Goal: Task Accomplishment & Management: Complete application form

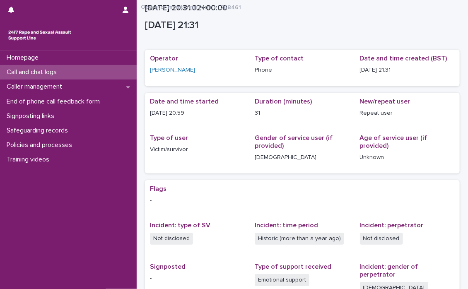
scroll to position [135, 0]
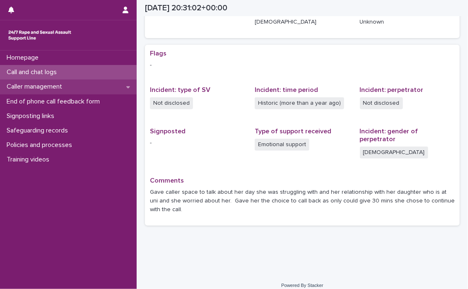
click at [36, 86] on p "Caller management" at bounding box center [35, 87] width 65 height 8
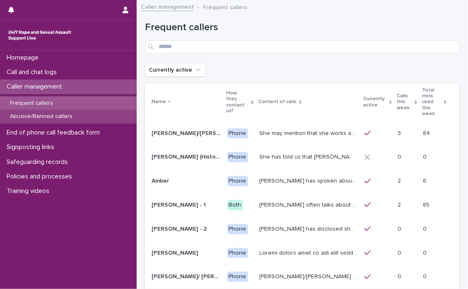
click at [51, 116] on p "Abusive/Banned callers" at bounding box center [41, 116] width 76 height 7
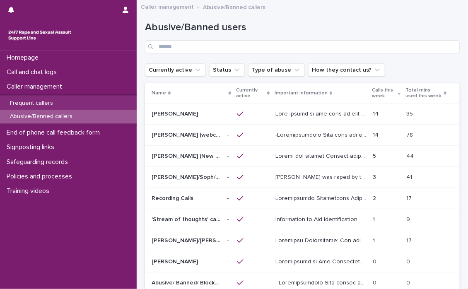
click at [297, 151] on p at bounding box center [321, 155] width 92 height 9
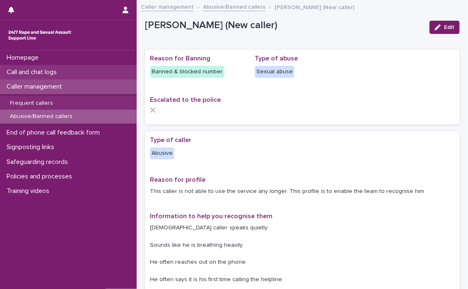
click at [26, 68] on p "Call and chat logs" at bounding box center [33, 72] width 60 height 8
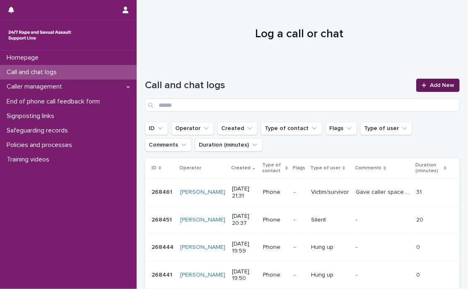
click at [430, 82] on span "Add New" at bounding box center [442, 85] width 24 height 6
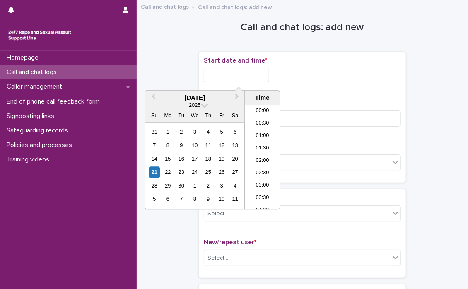
scroll to position [492, 0]
click at [214, 76] on input "text" at bounding box center [236, 75] width 65 height 14
click at [257, 162] on li "22:00" at bounding box center [262, 166] width 35 height 12
click at [269, 76] on input "**********" at bounding box center [236, 75] width 65 height 14
type input "**********"
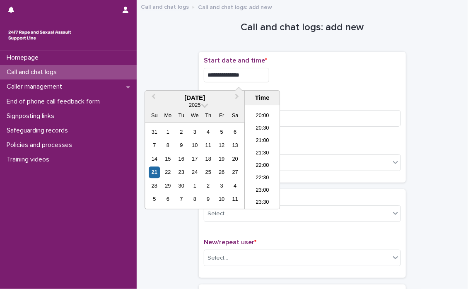
drag, startPoint x: 298, startPoint y: 62, endPoint x: 305, endPoint y: 67, distance: 8.3
click at [301, 65] on div "**********" at bounding box center [302, 73] width 197 height 32
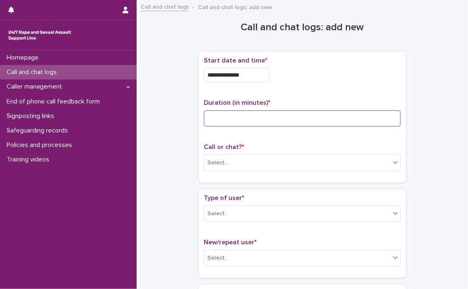
click at [232, 117] on input at bounding box center [302, 118] width 197 height 17
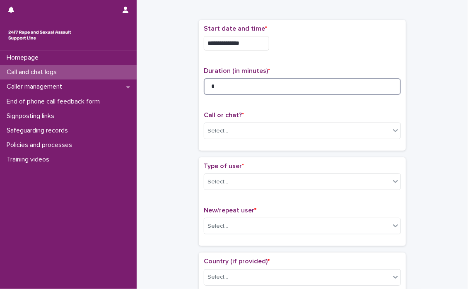
scroll to position [83, 0]
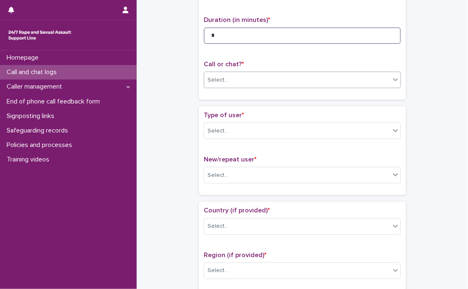
type input "*"
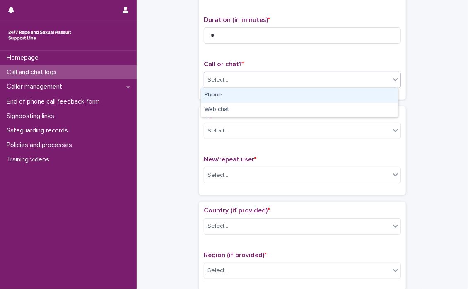
click at [393, 77] on icon at bounding box center [395, 79] width 8 height 8
click at [229, 93] on div "Phone" at bounding box center [299, 95] width 196 height 14
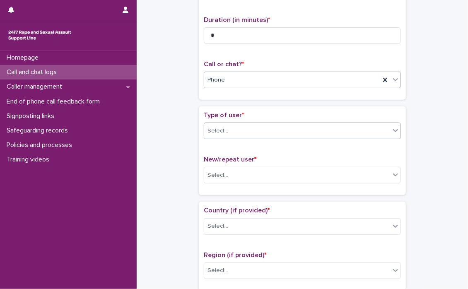
scroll to position [124, 0]
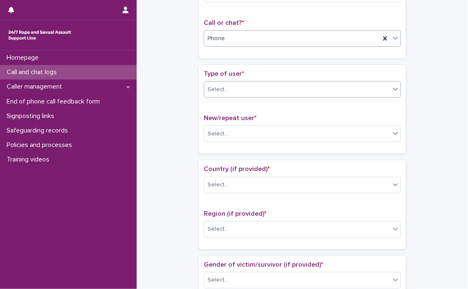
click at [392, 91] on icon at bounding box center [395, 89] width 8 height 8
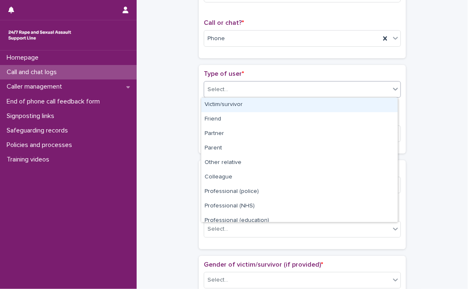
click at [249, 104] on div "Victim/survivor" at bounding box center [299, 105] width 196 height 14
click at [249, 104] on div "Type of user * option Victim/survivor focused, 1 of 15. 15 results available. U…" at bounding box center [302, 109] width 197 height 79
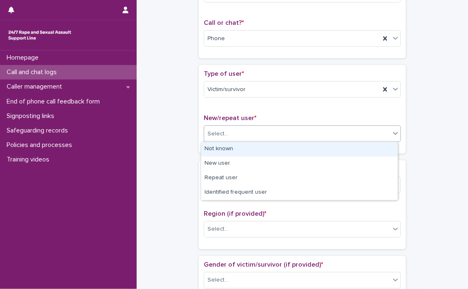
click at [391, 135] on icon at bounding box center [395, 133] width 8 height 8
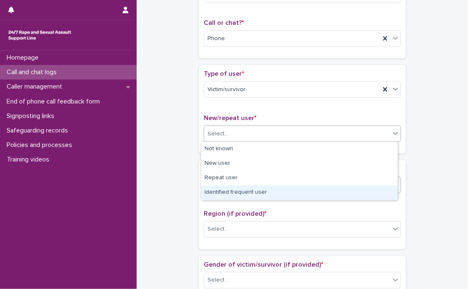
click at [252, 192] on div "Identified frequent user" at bounding box center [299, 192] width 196 height 14
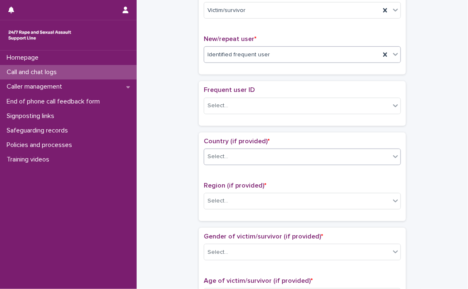
scroll to position [207, 0]
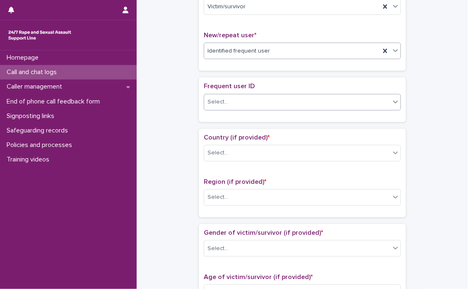
click at [391, 102] on icon at bounding box center [395, 102] width 8 height 8
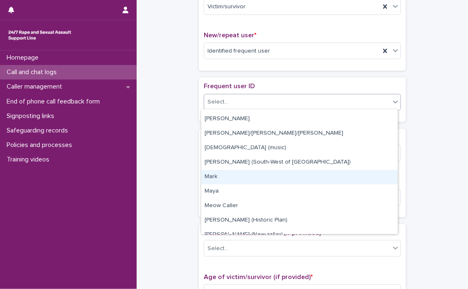
scroll to position [952, 0]
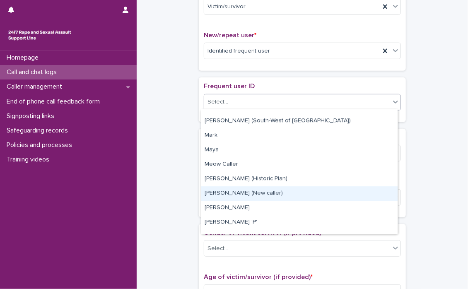
click at [253, 193] on div "[PERSON_NAME] (New caller)" at bounding box center [299, 193] width 196 height 14
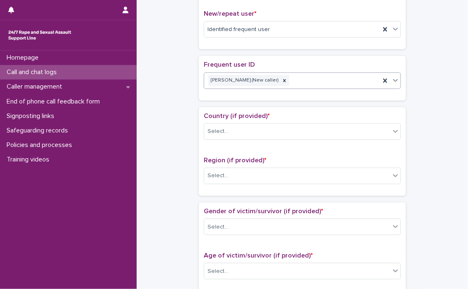
scroll to position [248, 0]
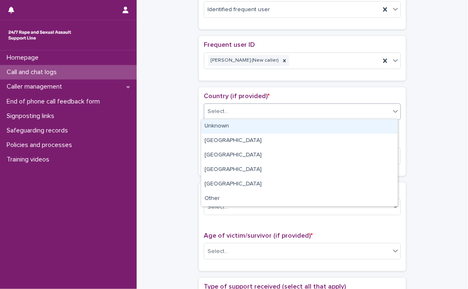
click at [394, 111] on icon at bounding box center [395, 111] width 8 height 8
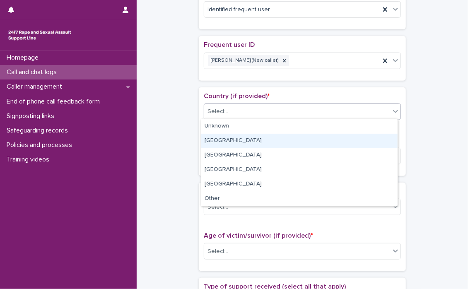
click at [212, 138] on div "[GEOGRAPHIC_DATA]" at bounding box center [299, 141] width 196 height 14
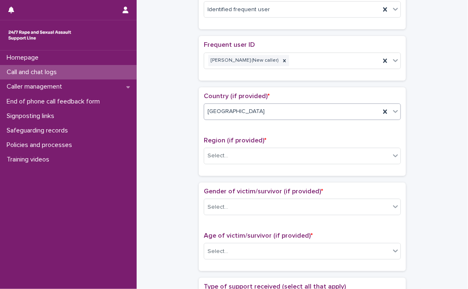
scroll to position [290, 0]
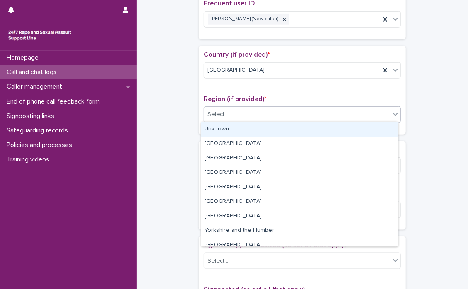
click at [392, 111] on icon at bounding box center [395, 114] width 8 height 8
click at [270, 130] on div "Unknown" at bounding box center [299, 129] width 196 height 14
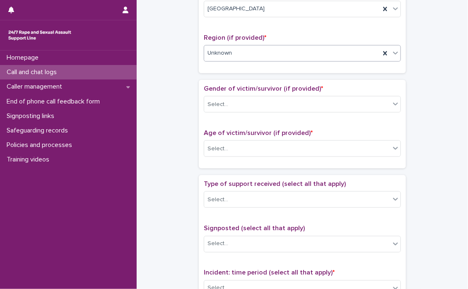
scroll to position [372, 0]
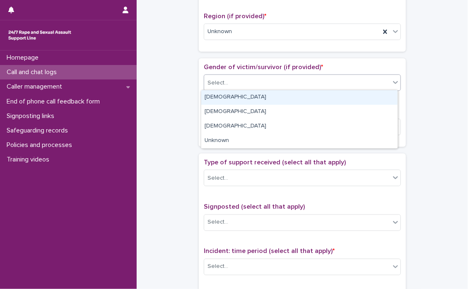
click at [393, 83] on icon at bounding box center [395, 82] width 8 height 8
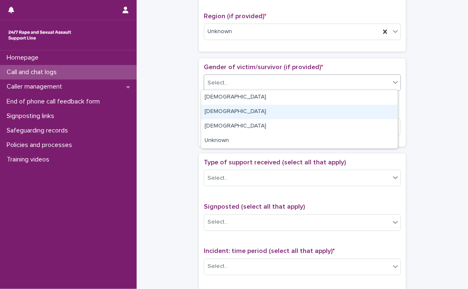
click at [240, 114] on div "[DEMOGRAPHIC_DATA]" at bounding box center [299, 112] width 196 height 14
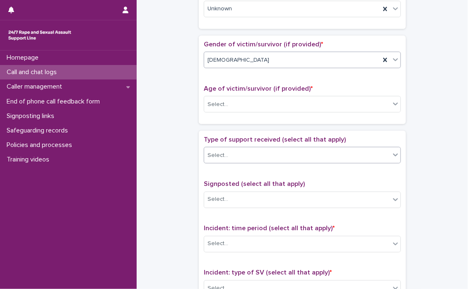
scroll to position [414, 0]
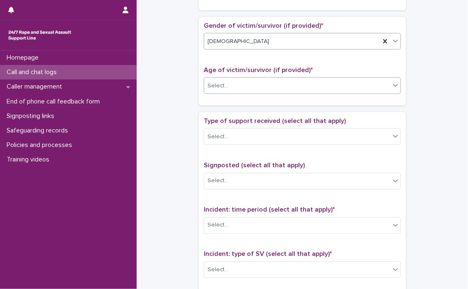
click at [391, 84] on icon at bounding box center [395, 85] width 8 height 8
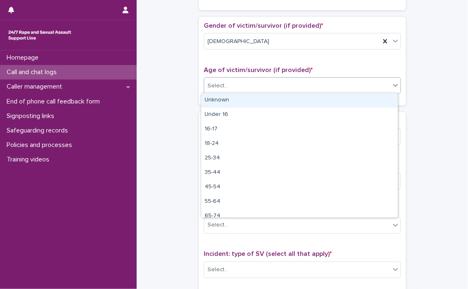
click at [226, 99] on div "Unknown" at bounding box center [299, 100] width 196 height 14
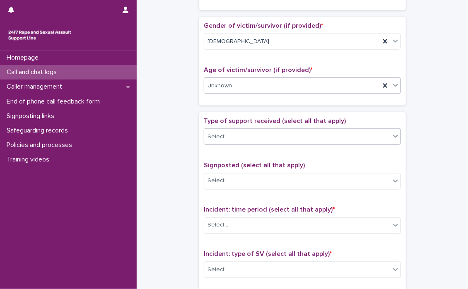
scroll to position [455, 0]
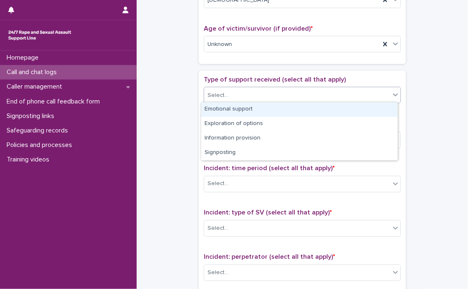
click at [391, 94] on icon at bounding box center [395, 95] width 8 height 8
click at [309, 110] on div "Emotional support" at bounding box center [299, 109] width 196 height 14
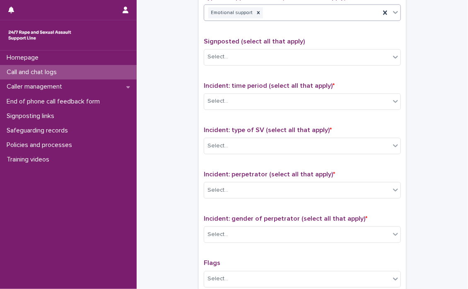
scroll to position [538, 0]
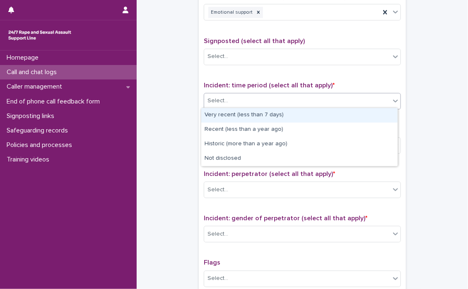
click at [393, 101] on icon at bounding box center [395, 101] width 8 height 8
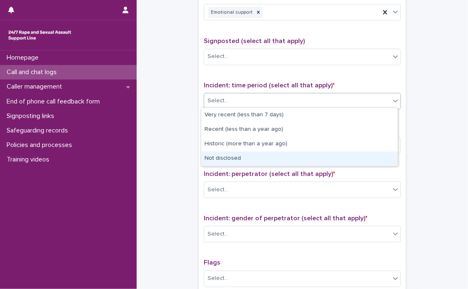
click at [225, 158] on div "Not disclosed" at bounding box center [299, 158] width 196 height 14
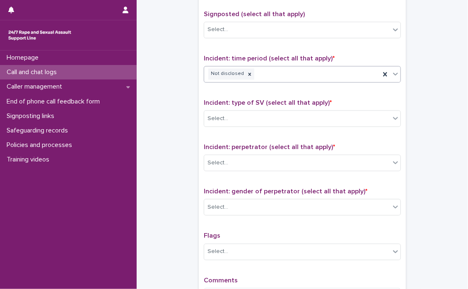
scroll to position [579, 0]
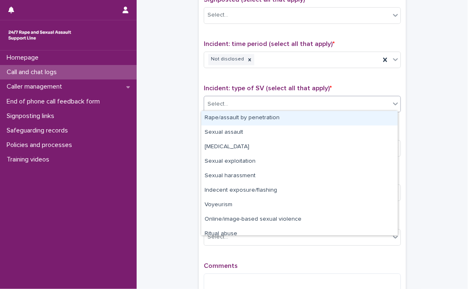
click at [394, 108] on div at bounding box center [395, 103] width 10 height 15
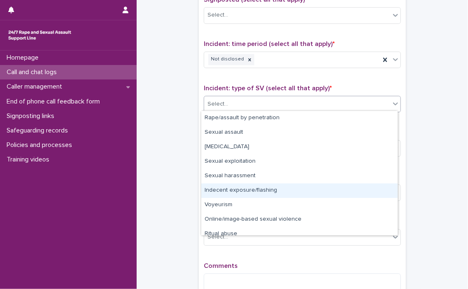
scroll to position [21, 0]
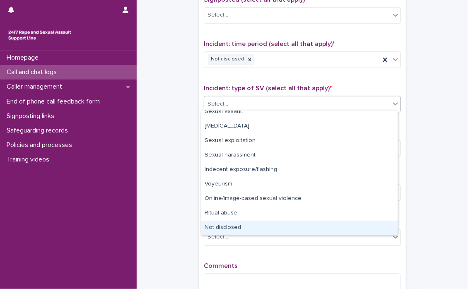
click at [256, 230] on div "Not disclosed" at bounding box center [299, 228] width 196 height 14
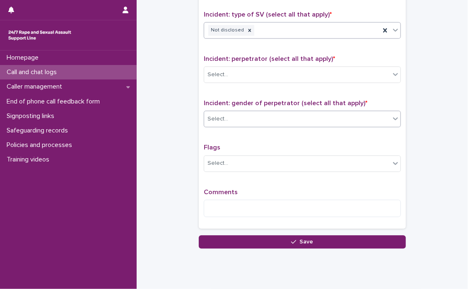
scroll to position [662, 0]
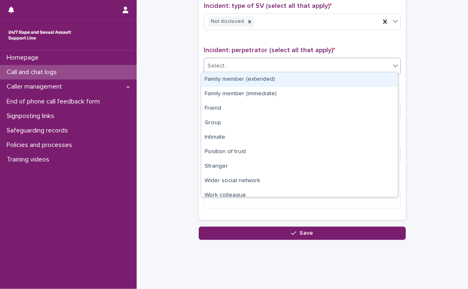
click at [394, 67] on icon at bounding box center [395, 65] width 8 height 8
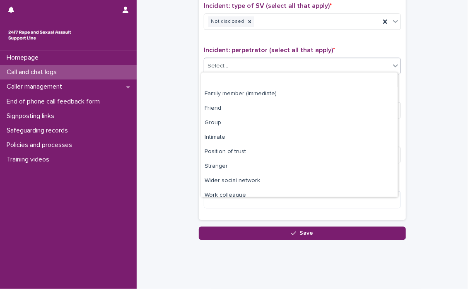
scroll to position [35, 0]
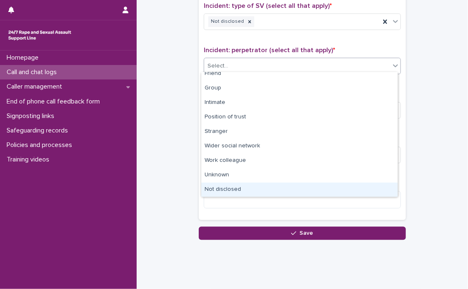
click at [242, 190] on div "Not disclosed" at bounding box center [299, 190] width 196 height 14
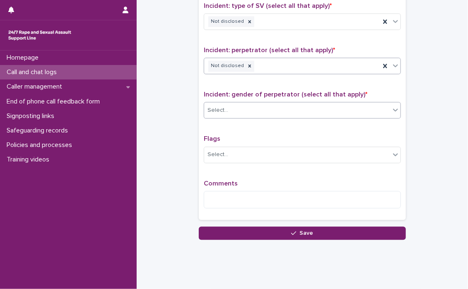
click at [393, 112] on div at bounding box center [395, 109] width 10 height 15
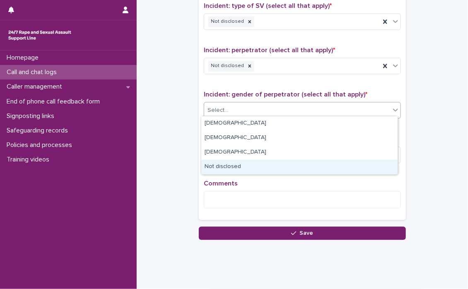
click at [252, 169] on div "Not disclosed" at bounding box center [299, 167] width 196 height 14
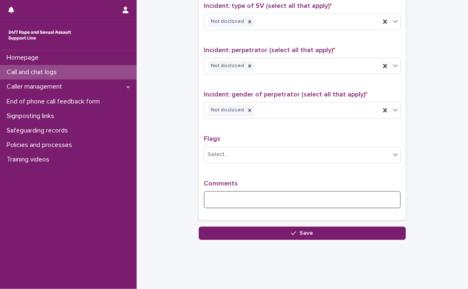
click at [244, 198] on textarea at bounding box center [302, 200] width 197 height 18
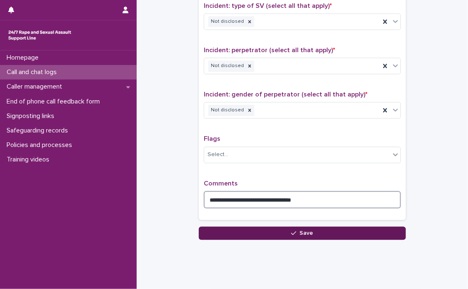
type textarea "**********"
click at [307, 226] on button "Save" at bounding box center [302, 232] width 207 height 13
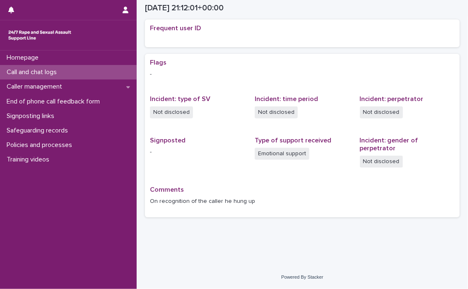
scroll to position [166, 0]
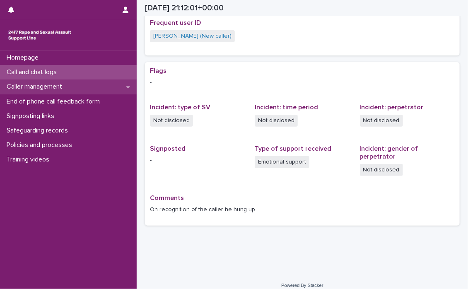
click at [36, 84] on p "Caller management" at bounding box center [35, 87] width 65 height 8
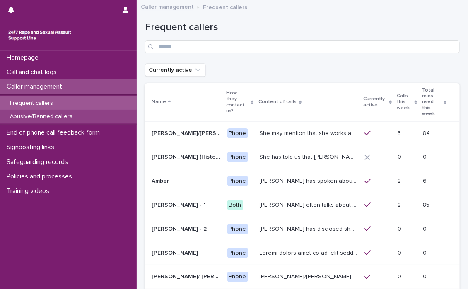
click at [57, 114] on p "Abusive/Banned callers" at bounding box center [41, 116] width 76 height 7
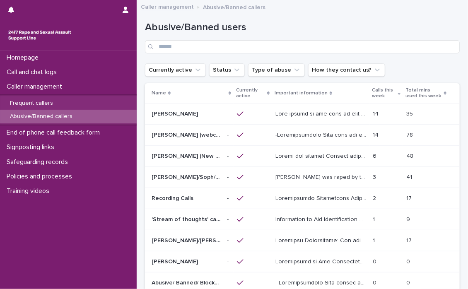
click at [294, 153] on p at bounding box center [321, 155] width 92 height 9
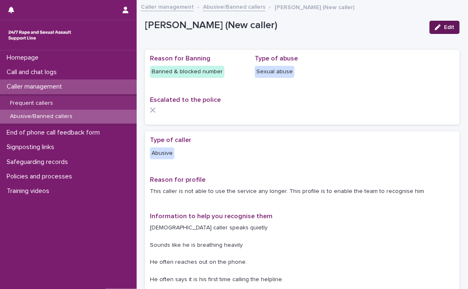
click at [442, 22] on button "Edit" at bounding box center [444, 27] width 30 height 13
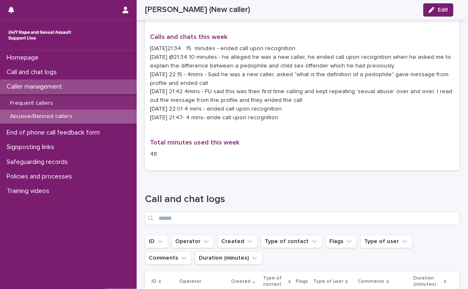
scroll to position [662, 0]
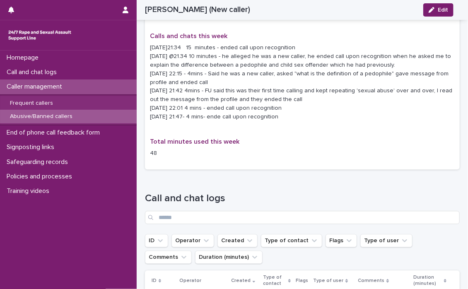
click at [296, 114] on p "[DATE]21:34 15 minutes - ended call upon recognition [DATE] @21.34 10 minutes -…" at bounding box center [302, 81] width 305 height 77
click at [291, 119] on p "[DATE]21:34 15 minutes - ended call upon recognition [DATE] @21.34 10 minutes -…" at bounding box center [302, 81] width 305 height 77
click at [284, 117] on p "[DATE]21:34 15 minutes - ended call upon recognition [DATE] @21.34 10 minutes -…" at bounding box center [302, 81] width 305 height 77
click at [435, 8] on div "button" at bounding box center [432, 10] width 9 height 6
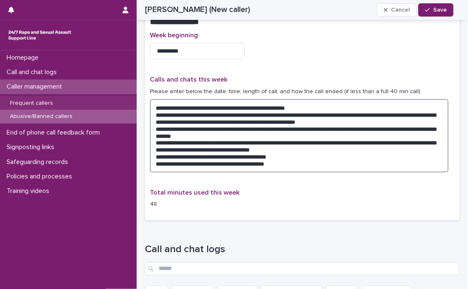
click at [306, 166] on textarea "**********" at bounding box center [299, 135] width 298 height 73
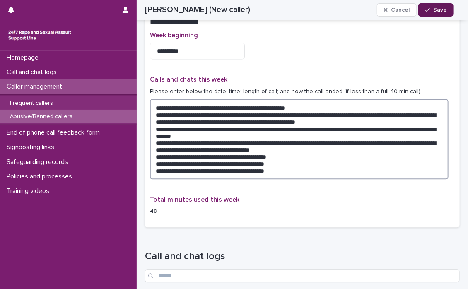
type textarea "**********"
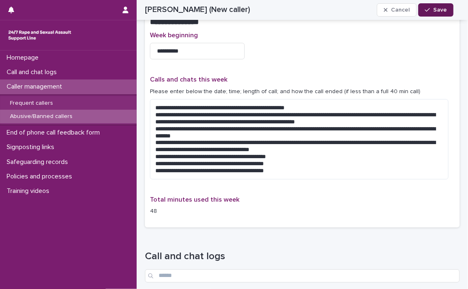
click at [430, 9] on icon "button" at bounding box center [427, 10] width 5 height 4
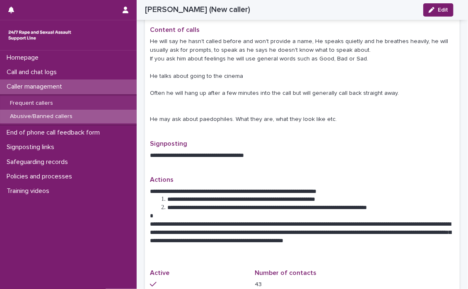
scroll to position [331, 0]
click at [20, 70] on p "Call and chat logs" at bounding box center [33, 72] width 60 height 8
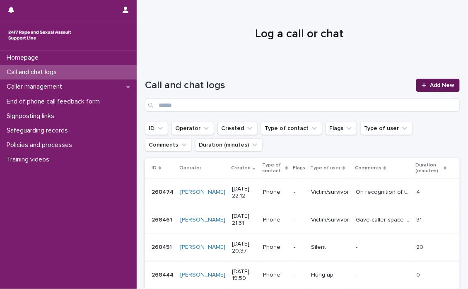
click at [430, 83] on span "Add New" at bounding box center [442, 85] width 24 height 6
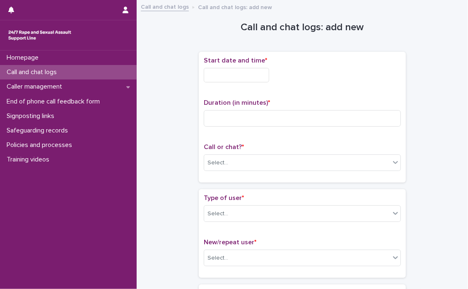
click at [217, 73] on input "text" at bounding box center [236, 75] width 65 height 14
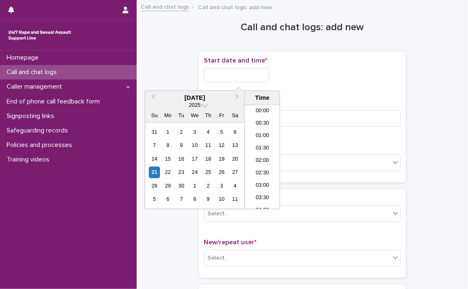
scroll to position [492, 0]
click at [255, 163] on li "22:00" at bounding box center [262, 166] width 35 height 12
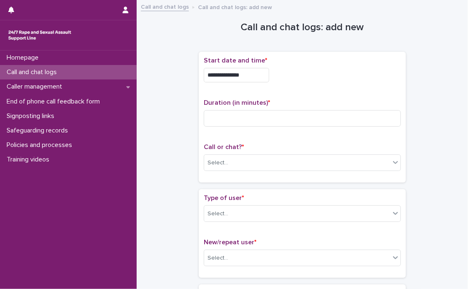
click at [260, 75] on input "**********" at bounding box center [236, 75] width 65 height 14
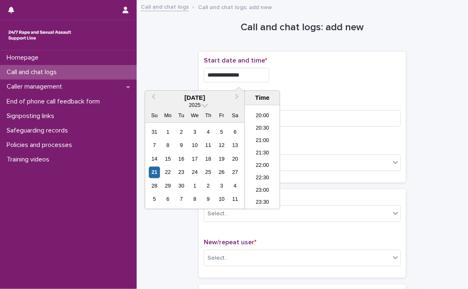
type input "**********"
click at [351, 77] on div "**********" at bounding box center [302, 75] width 197 height 14
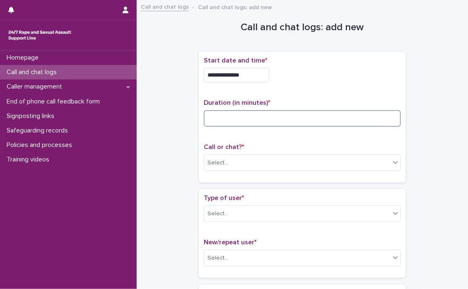
click at [217, 118] on input at bounding box center [302, 118] width 197 height 17
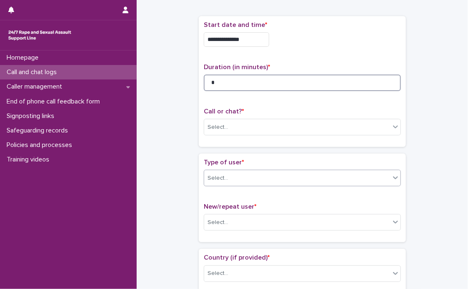
scroll to position [83, 0]
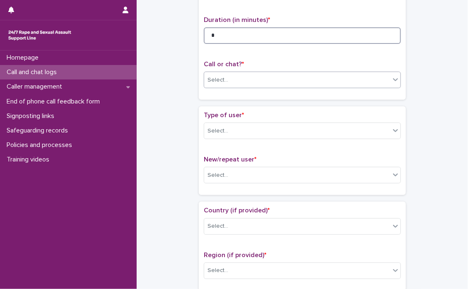
type input "*"
click at [392, 81] on icon at bounding box center [395, 79] width 8 height 8
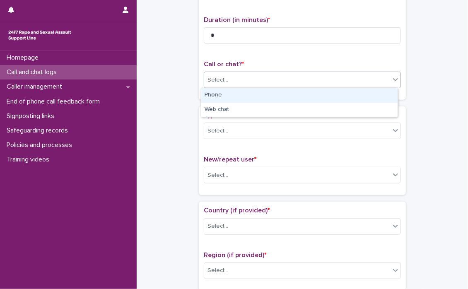
click at [273, 96] on div "Phone" at bounding box center [299, 95] width 196 height 14
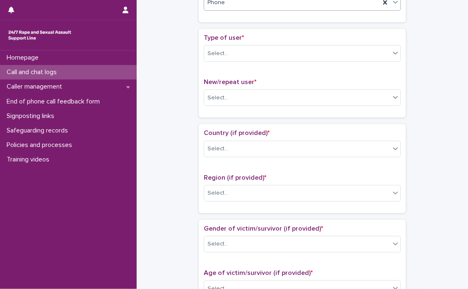
scroll to position [166, 0]
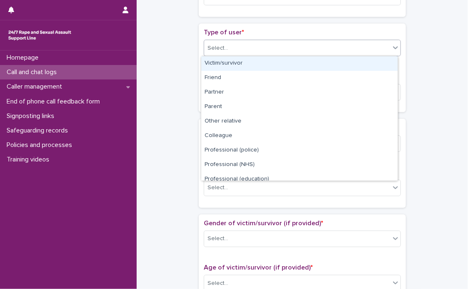
click at [394, 48] on icon at bounding box center [395, 47] width 8 height 8
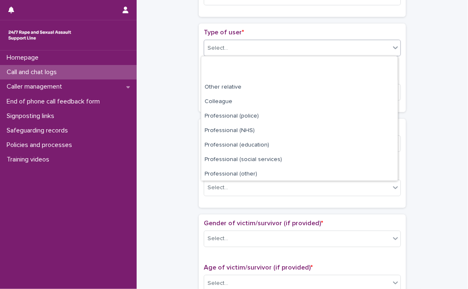
scroll to position [93, 0]
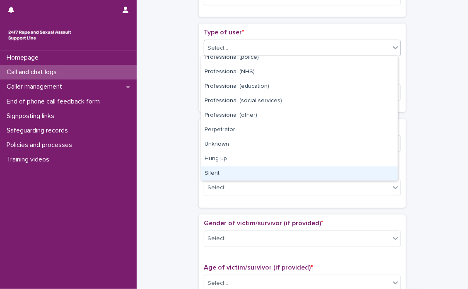
click at [213, 173] on div "Silent" at bounding box center [299, 173] width 196 height 14
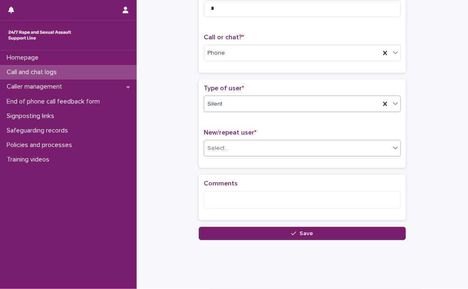
scroll to position [124, 0]
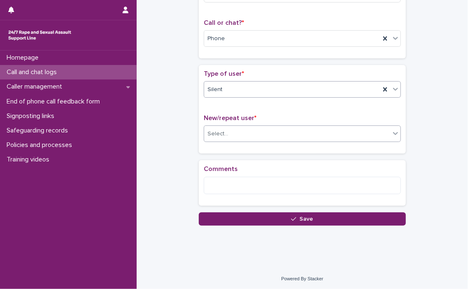
click at [391, 136] on icon at bounding box center [395, 133] width 8 height 8
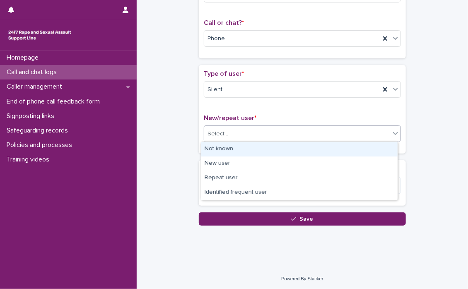
click at [290, 146] on div "Not known" at bounding box center [299, 149] width 196 height 14
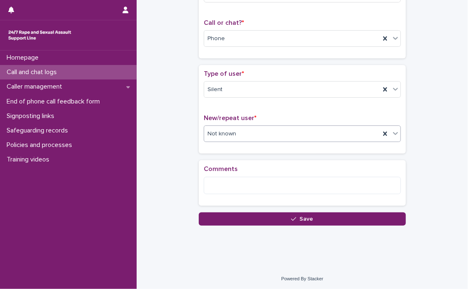
scroll to position [125, 0]
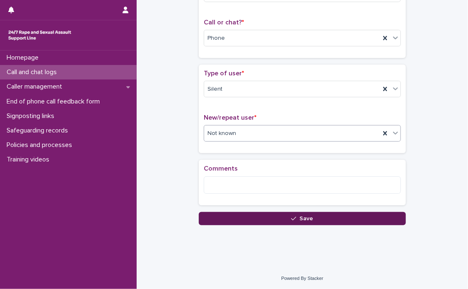
click at [300, 214] on button "Save" at bounding box center [302, 218] width 207 height 13
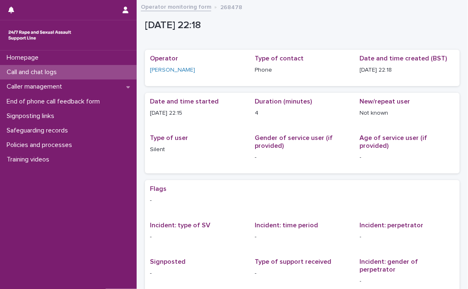
click at [22, 70] on p "Call and chat logs" at bounding box center [33, 72] width 60 height 8
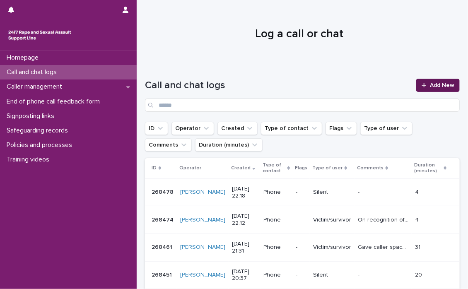
click at [437, 82] on span "Add New" at bounding box center [442, 85] width 24 height 6
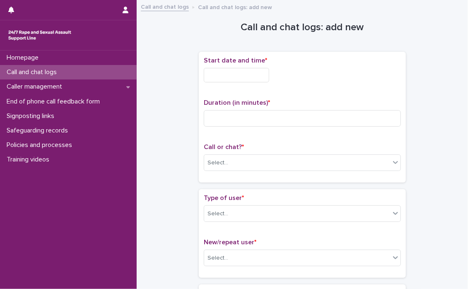
click at [219, 75] on input "text" at bounding box center [236, 75] width 65 height 14
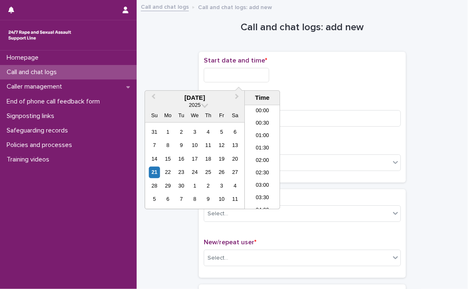
scroll to position [492, 0]
click at [257, 161] on li "22:00" at bounding box center [262, 166] width 35 height 12
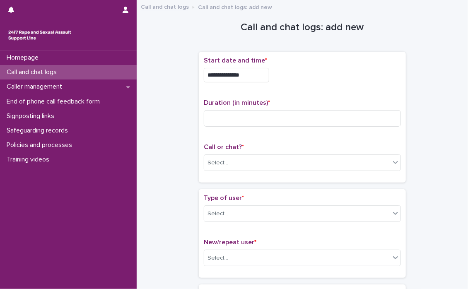
click at [262, 70] on input "**********" at bounding box center [236, 75] width 65 height 14
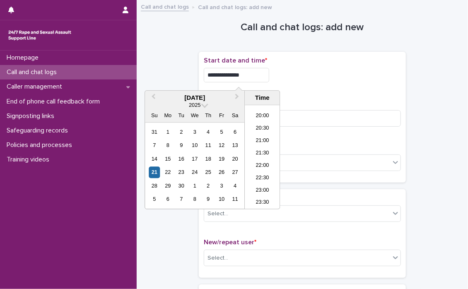
type input "**********"
click at [316, 96] on div "**********" at bounding box center [302, 117] width 197 height 121
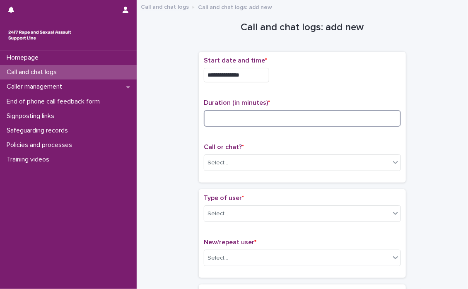
click at [238, 115] on input at bounding box center [302, 118] width 197 height 17
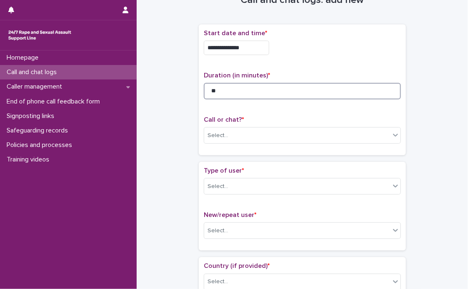
scroll to position [41, 0]
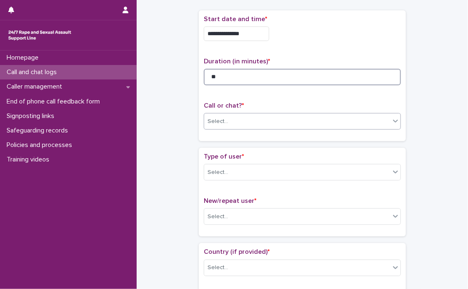
type input "**"
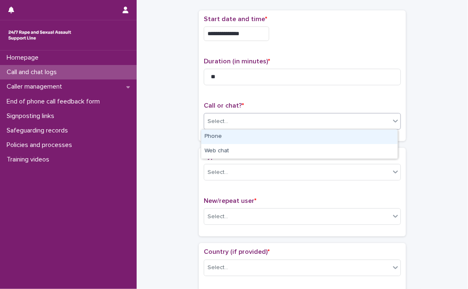
click at [393, 120] on icon at bounding box center [395, 121] width 5 height 3
click at [271, 135] on div "Phone" at bounding box center [299, 137] width 196 height 14
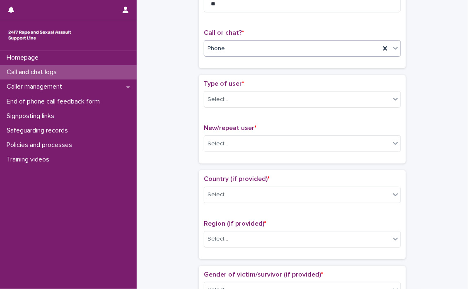
scroll to position [124, 0]
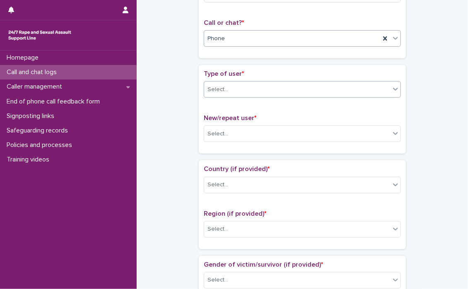
click at [393, 90] on icon at bounding box center [395, 89] width 5 height 3
click at [391, 90] on icon at bounding box center [395, 89] width 8 height 8
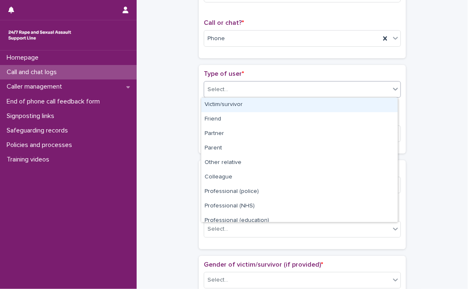
click at [232, 103] on div "Victim/survivor" at bounding box center [299, 105] width 196 height 14
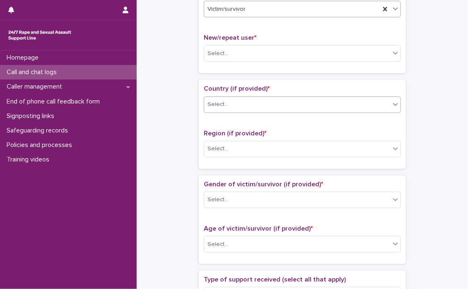
scroll to position [207, 0]
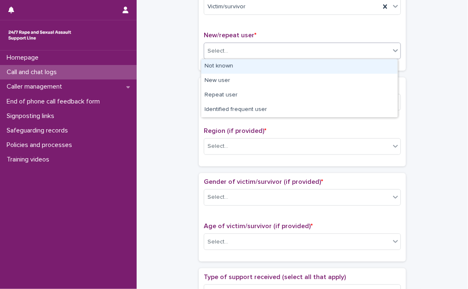
click at [393, 51] on icon at bounding box center [395, 51] width 5 height 3
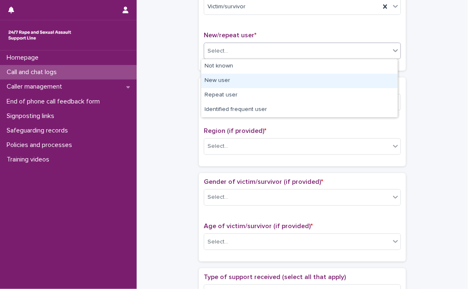
click at [230, 80] on div "New user" at bounding box center [299, 81] width 196 height 14
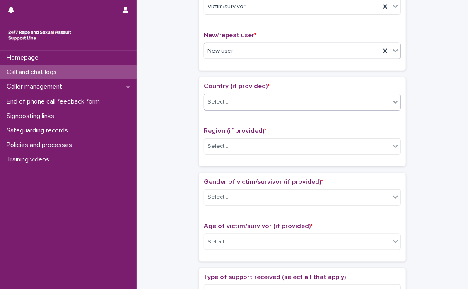
scroll to position [248, 0]
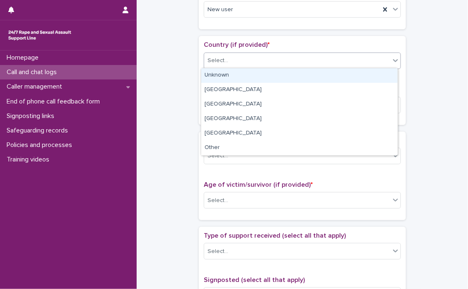
click at [392, 59] on icon at bounding box center [395, 60] width 8 height 8
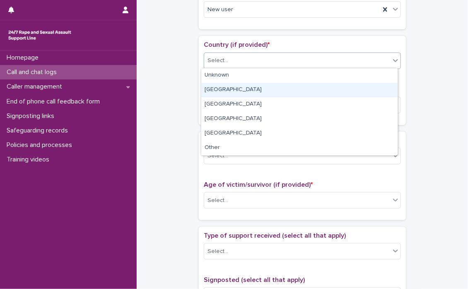
click at [229, 91] on div "[GEOGRAPHIC_DATA]" at bounding box center [299, 90] width 196 height 14
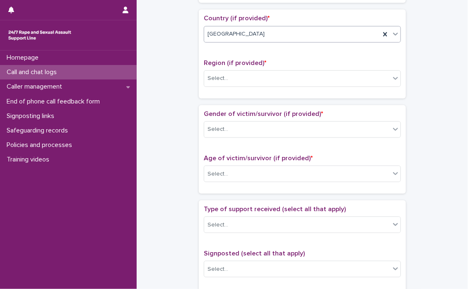
scroll to position [290, 0]
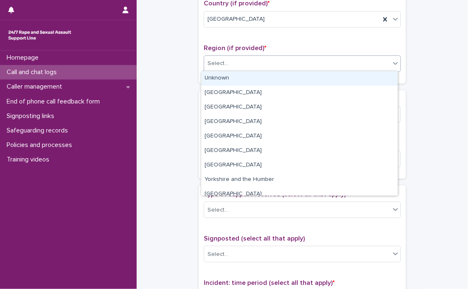
click at [393, 62] on icon at bounding box center [395, 63] width 5 height 3
click at [285, 77] on div "Unknown" at bounding box center [299, 78] width 196 height 14
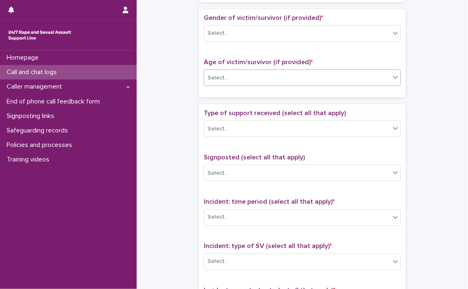
scroll to position [372, 0]
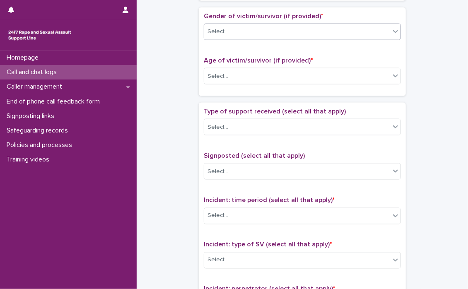
click at [392, 34] on icon at bounding box center [395, 31] width 8 height 8
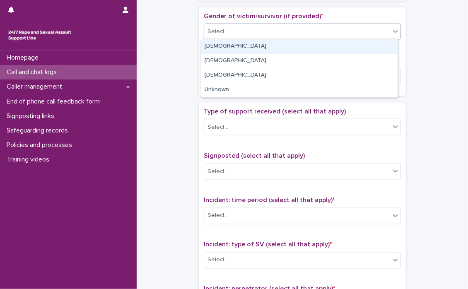
click at [244, 50] on div "[DEMOGRAPHIC_DATA]" at bounding box center [299, 46] width 196 height 14
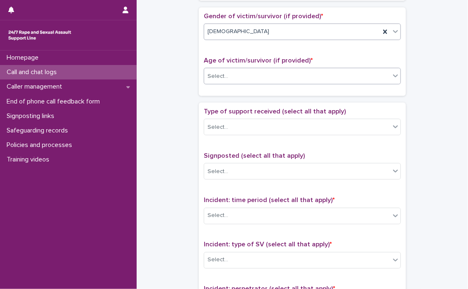
click at [391, 76] on icon at bounding box center [395, 76] width 8 height 8
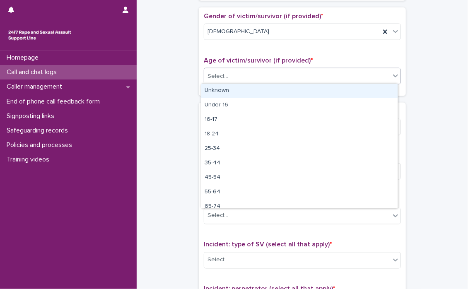
click at [316, 89] on div "Unknown" at bounding box center [299, 91] width 196 height 14
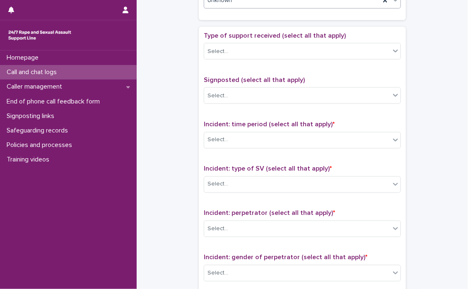
scroll to position [455, 0]
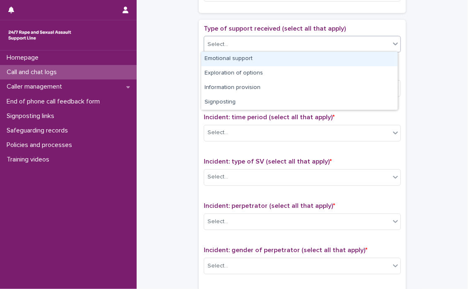
click at [391, 41] on icon at bounding box center [395, 44] width 8 height 8
click at [310, 61] on div "Emotional support" at bounding box center [299, 59] width 196 height 14
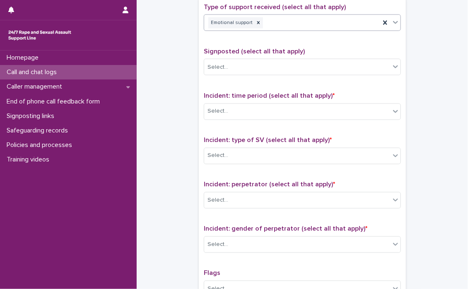
scroll to position [497, 0]
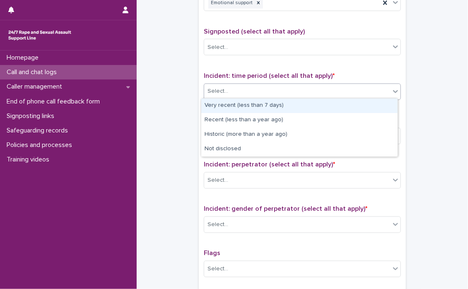
click at [391, 91] on icon at bounding box center [395, 91] width 8 height 8
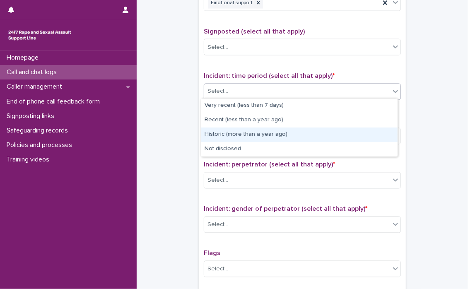
click at [243, 135] on div "Historic (more than a year ago)" at bounding box center [299, 134] width 196 height 14
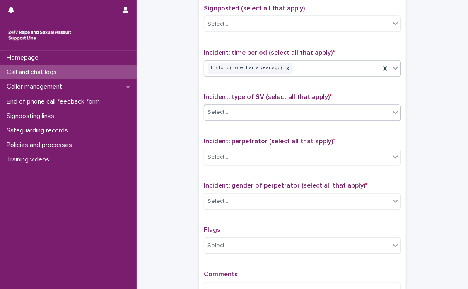
scroll to position [538, 0]
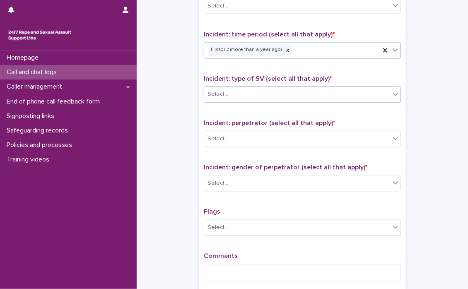
click at [394, 98] on div at bounding box center [395, 94] width 10 height 15
click at [396, 96] on icon at bounding box center [395, 94] width 8 height 8
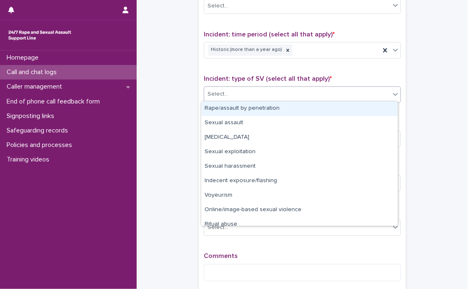
click at [296, 108] on div "Rape/assault by penetration" at bounding box center [299, 108] width 196 height 14
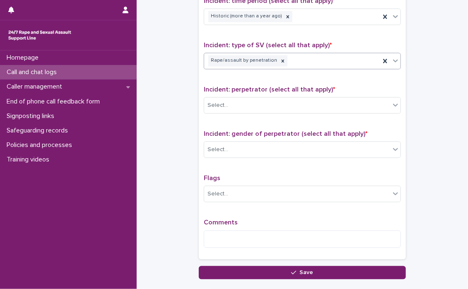
scroll to position [579, 0]
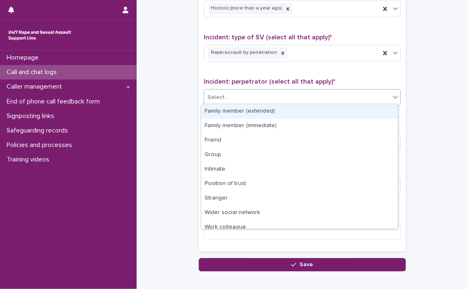
click at [392, 96] on icon at bounding box center [395, 97] width 8 height 8
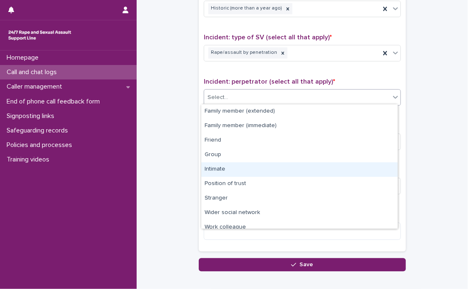
click at [220, 168] on div "Intimate" at bounding box center [299, 169] width 196 height 14
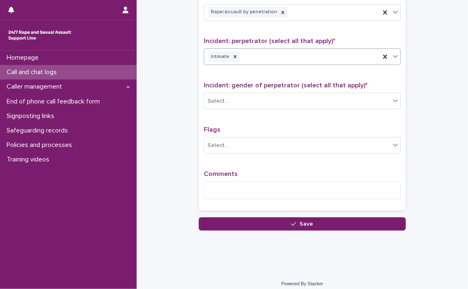
scroll to position [624, 0]
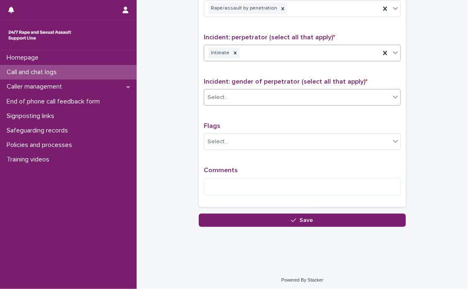
click at [393, 96] on icon at bounding box center [395, 97] width 5 height 3
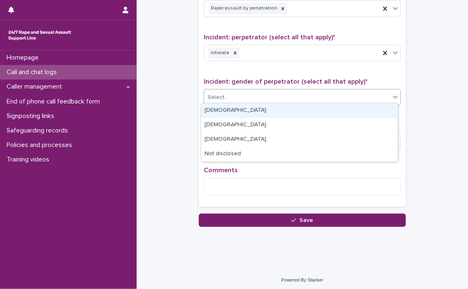
drag, startPoint x: 264, startPoint y: 108, endPoint x: 262, endPoint y: 115, distance: 7.5
click at [264, 108] on div "[DEMOGRAPHIC_DATA]" at bounding box center [299, 110] width 196 height 14
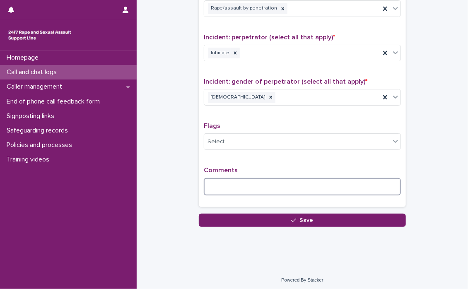
click at [244, 182] on textarea at bounding box center [302, 187] width 197 height 18
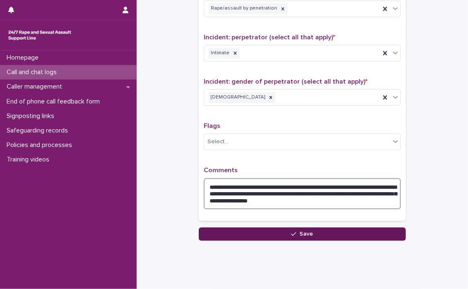
type textarea "**********"
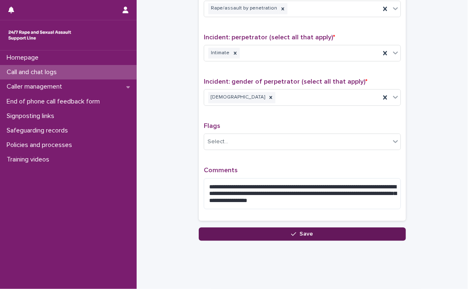
click at [304, 227] on button "Save" at bounding box center [302, 233] width 207 height 13
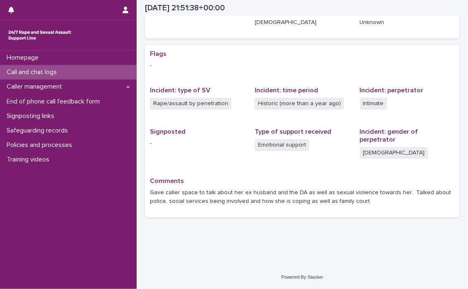
scroll to position [127, 0]
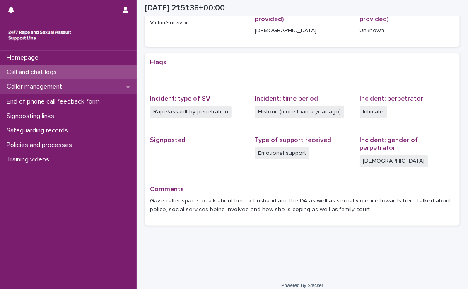
click at [127, 88] on icon at bounding box center [128, 87] width 4 height 2
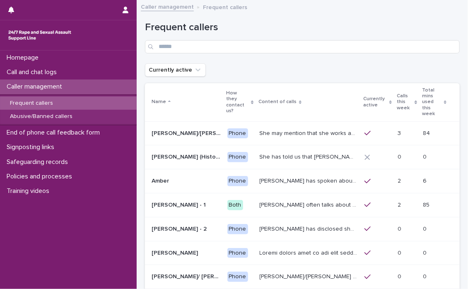
click at [36, 101] on p "Frequent callers" at bounding box center [31, 103] width 56 height 7
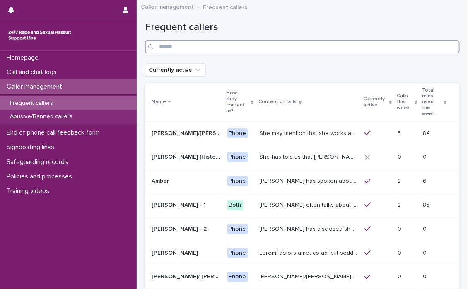
click at [174, 46] on input "Search" at bounding box center [302, 46] width 315 height 13
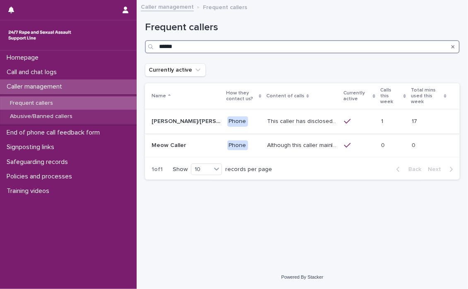
type input "******"
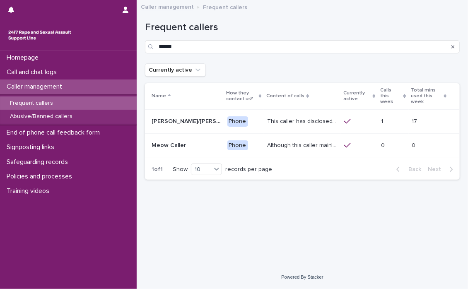
click at [285, 117] on p "This caller has disclosed CSA perpetrated by father and sometimes will say thin…" at bounding box center [303, 120] width 72 height 9
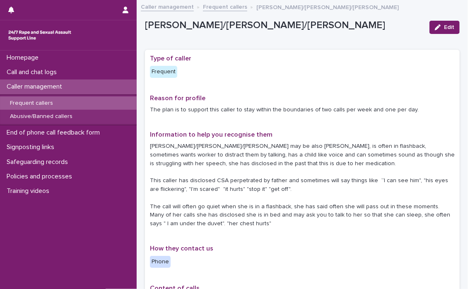
click at [215, 5] on link "Frequent callers" at bounding box center [225, 7] width 44 height 10
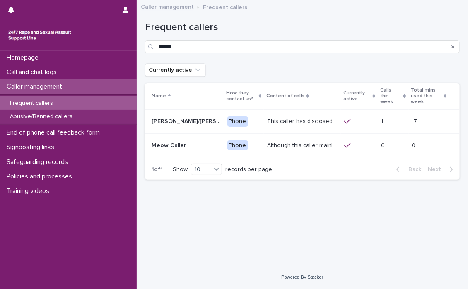
click at [276, 144] on p "Although this caller mainly meows on the call, they have once spoken to a SLW a…" at bounding box center [303, 144] width 72 height 9
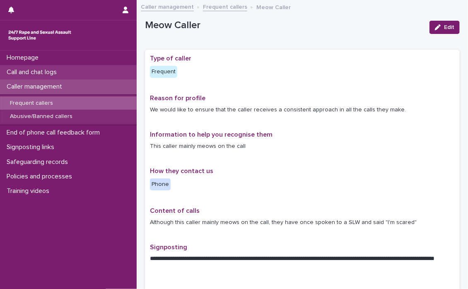
click at [22, 70] on p "Call and chat logs" at bounding box center [33, 72] width 60 height 8
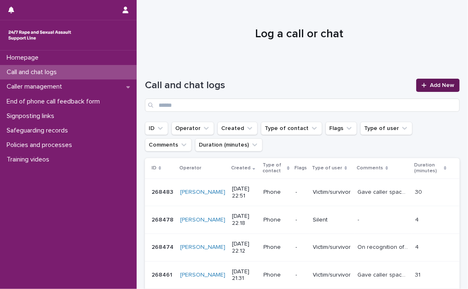
click at [438, 81] on link "Add New" at bounding box center [437, 85] width 43 height 13
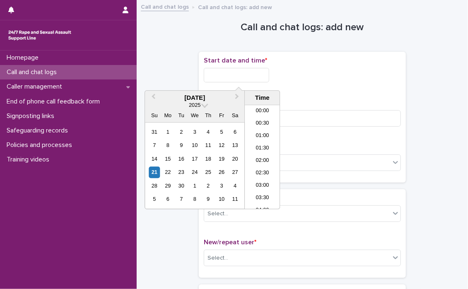
click at [226, 77] on input "text" at bounding box center [236, 75] width 65 height 14
click at [259, 187] on li "23:00" at bounding box center [262, 191] width 35 height 12
type input "**********"
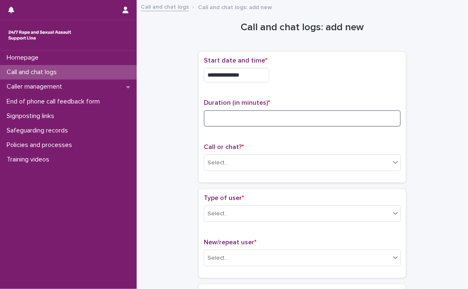
click at [228, 118] on input at bounding box center [302, 118] width 197 height 17
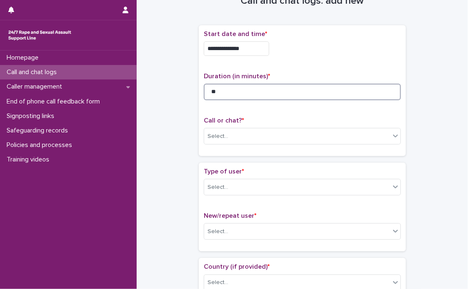
scroll to position [41, 0]
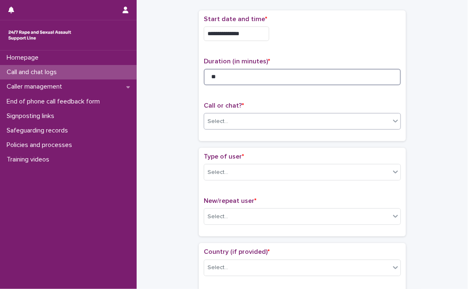
type input "**"
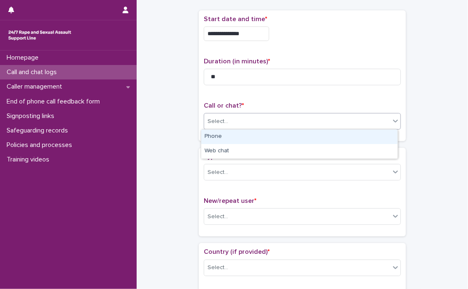
click at [392, 122] on icon at bounding box center [395, 121] width 8 height 8
click at [254, 132] on div "Phone" at bounding box center [299, 137] width 196 height 14
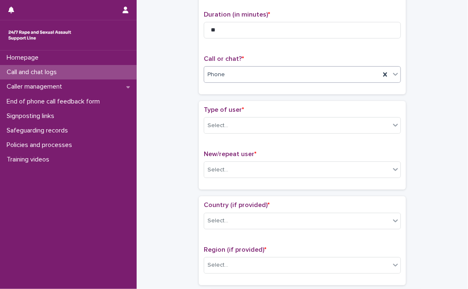
scroll to position [124, 0]
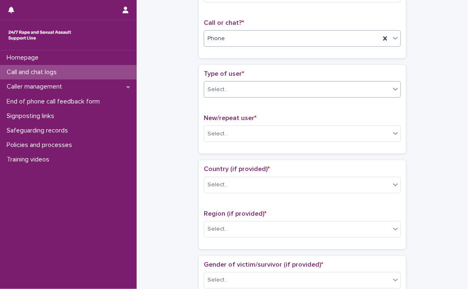
click at [393, 86] on icon at bounding box center [395, 89] width 8 height 8
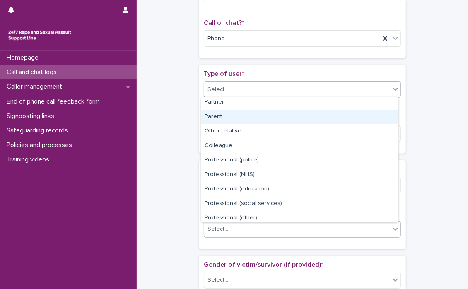
scroll to position [93, 0]
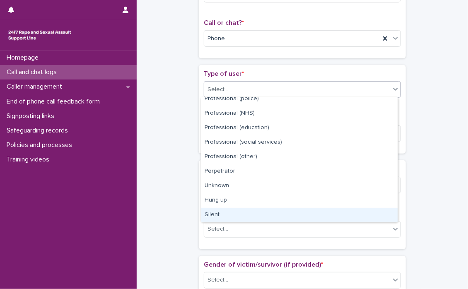
click at [233, 215] on div "Silent" at bounding box center [299, 215] width 196 height 14
click at [233, 215] on span "Region (if provided) *" at bounding box center [235, 213] width 62 height 7
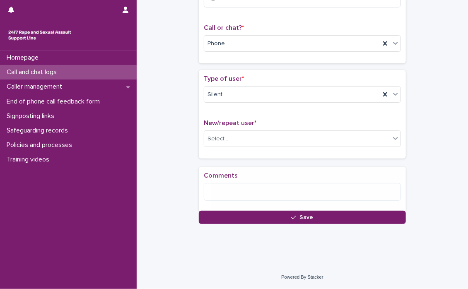
scroll to position [124, 0]
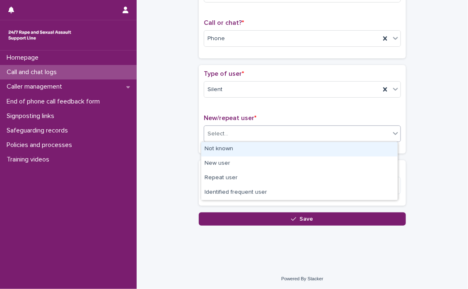
click at [391, 135] on icon at bounding box center [395, 133] width 8 height 8
click at [270, 148] on div "Not known" at bounding box center [299, 149] width 196 height 14
click at [270, 148] on div "New/repeat user * option Not known focused, 1 of 4. 4 results available. Use Up…" at bounding box center [302, 131] width 197 height 34
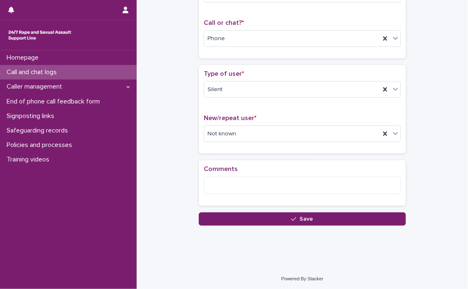
scroll to position [125, 0]
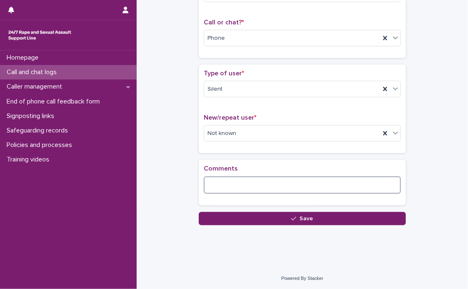
click at [250, 180] on textarea at bounding box center [302, 185] width 197 height 18
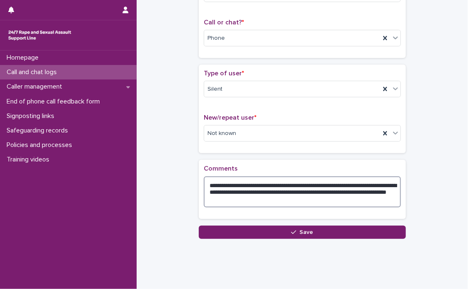
click at [373, 181] on textarea "**********" at bounding box center [302, 191] width 197 height 31
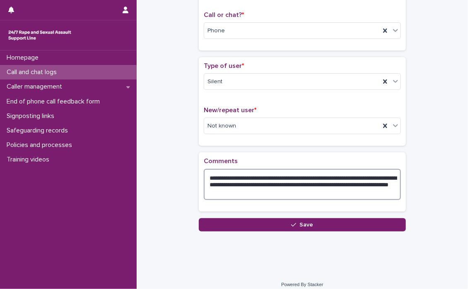
scroll to position [139, 0]
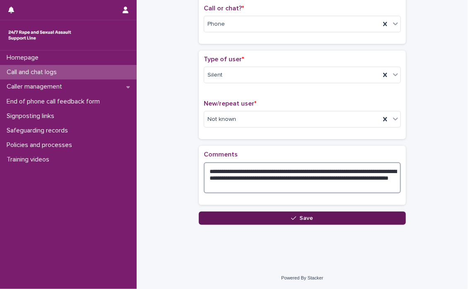
type textarea "**********"
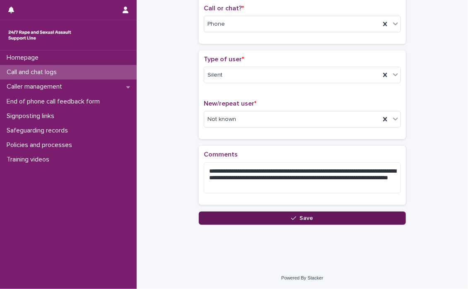
click at [310, 215] on button "Save" at bounding box center [302, 217] width 207 height 13
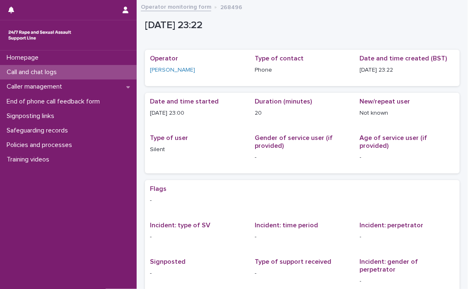
click at [33, 69] on p "Call and chat logs" at bounding box center [33, 72] width 60 height 8
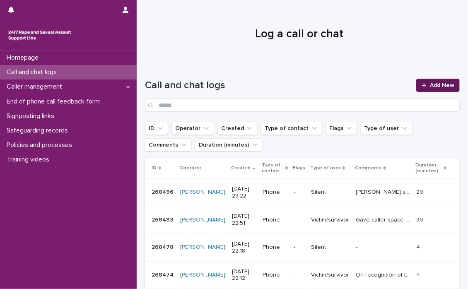
click at [430, 84] on span "Add New" at bounding box center [442, 85] width 24 height 6
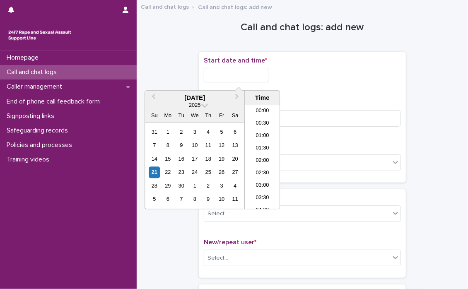
click at [237, 75] on input "text" at bounding box center [236, 75] width 65 height 14
click at [257, 199] on li "23:30" at bounding box center [262, 203] width 35 height 12
click at [262, 72] on input "**********" at bounding box center [236, 75] width 65 height 14
type input "**********"
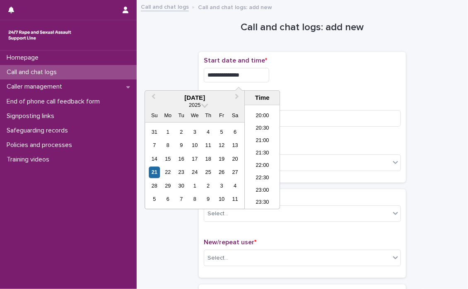
click at [341, 72] on div "**********" at bounding box center [302, 75] width 197 height 14
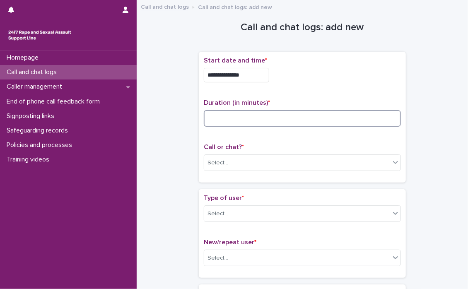
click at [244, 117] on input at bounding box center [302, 118] width 197 height 17
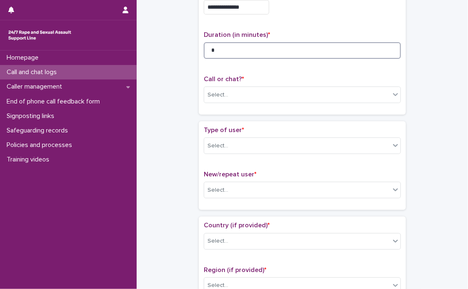
scroll to position [83, 0]
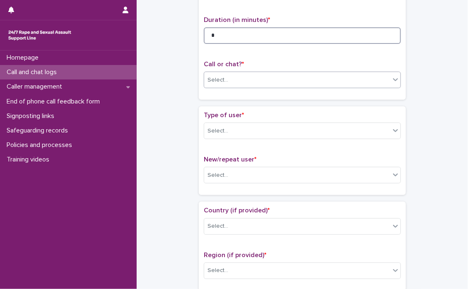
type input "*"
click at [393, 80] on icon at bounding box center [395, 79] width 8 height 8
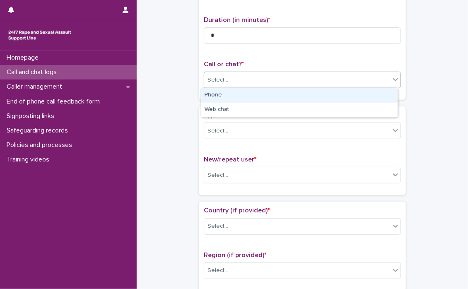
click at [227, 93] on div "Phone" at bounding box center [299, 95] width 196 height 14
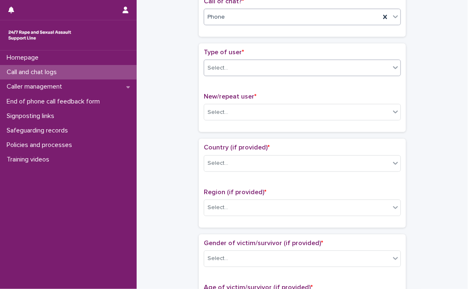
scroll to position [166, 0]
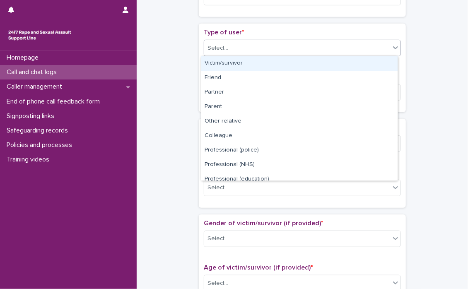
click at [393, 48] on icon at bounding box center [395, 47] width 5 height 3
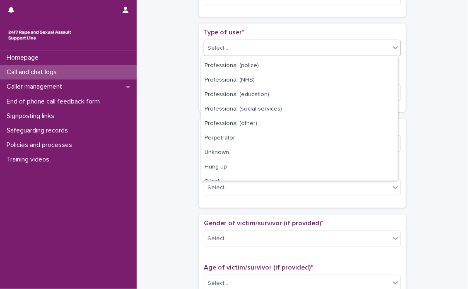
scroll to position [93, 0]
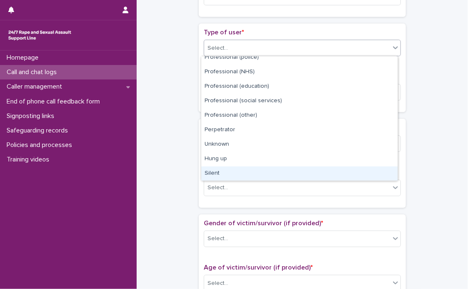
click at [207, 173] on div "Silent" at bounding box center [299, 173] width 196 height 14
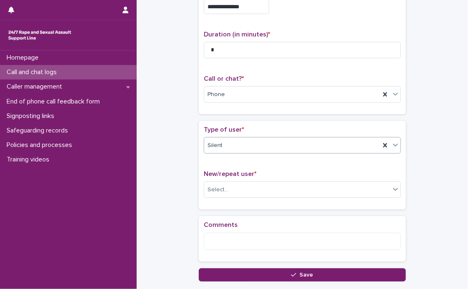
scroll to position [83, 0]
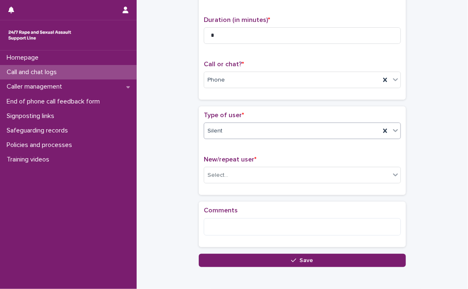
click at [393, 131] on icon at bounding box center [395, 130] width 5 height 3
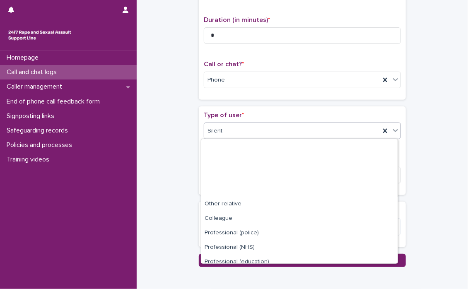
scroll to position [93, 0]
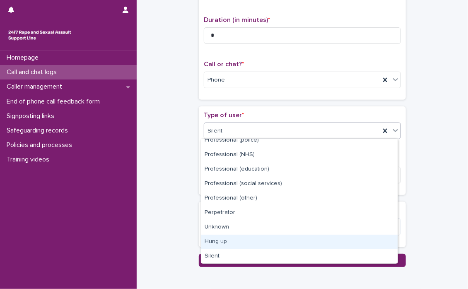
click at [234, 240] on div "Hung up" at bounding box center [299, 242] width 196 height 14
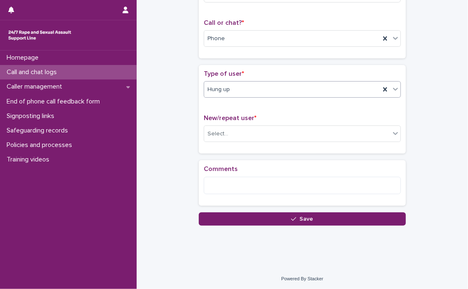
scroll to position [125, 0]
click at [393, 136] on icon at bounding box center [395, 133] width 8 height 8
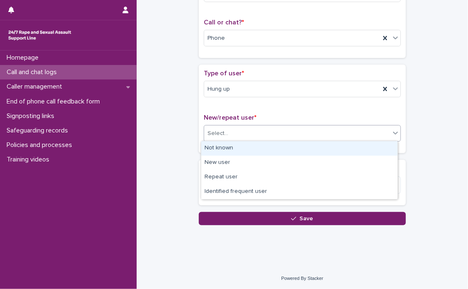
click at [236, 147] on div "Not known" at bounding box center [299, 148] width 196 height 14
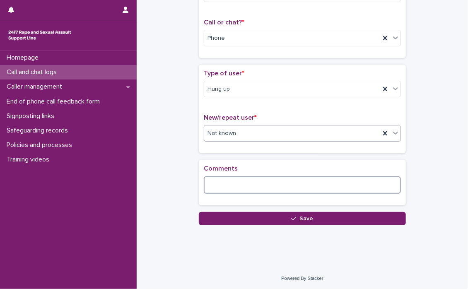
click at [243, 181] on textarea at bounding box center [302, 185] width 197 height 18
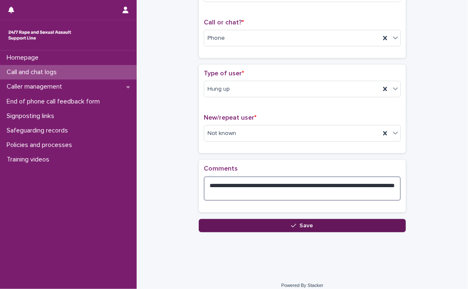
type textarea "**********"
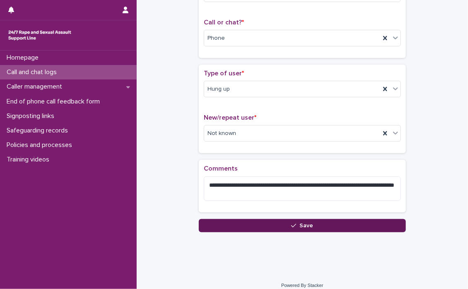
click at [308, 224] on span "Save" at bounding box center [307, 226] width 14 height 6
